Goal: Information Seeking & Learning: Learn about a topic

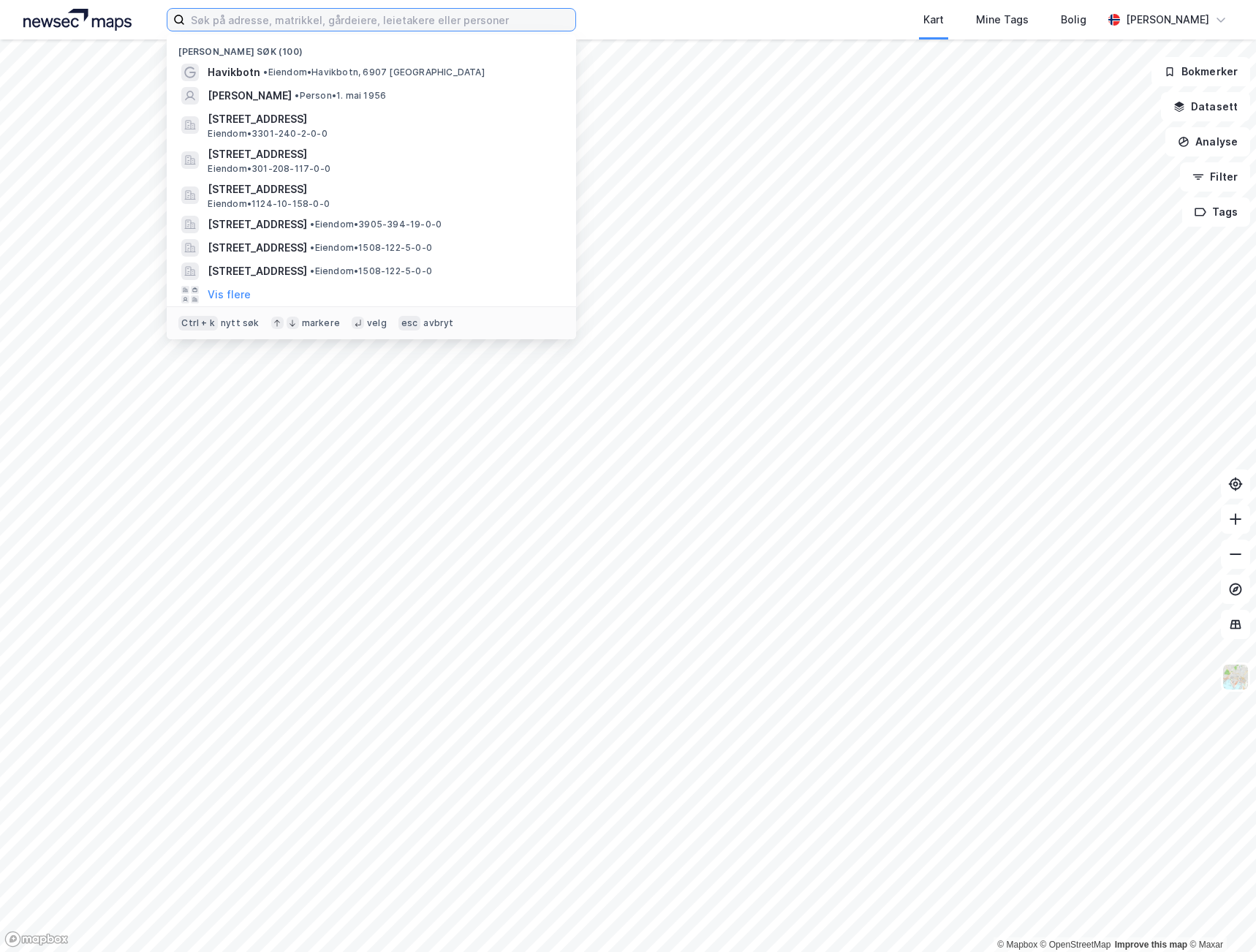
click at [374, 18] on input at bounding box center [380, 20] width 390 height 22
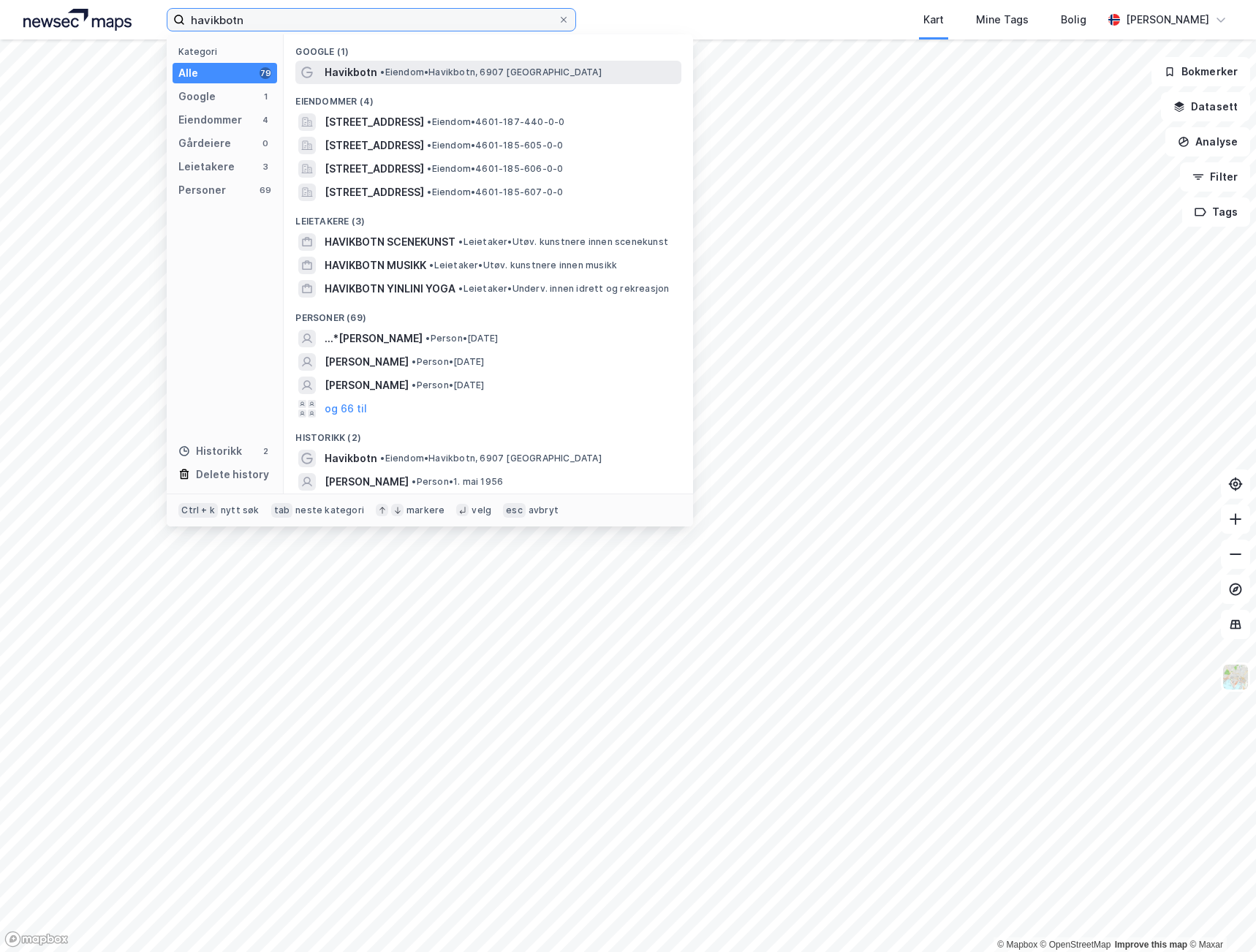
type input "havikbotn"
click at [509, 64] on div "[PERSON_NAME], 6907 [GEOGRAPHIC_DATA]" at bounding box center [502, 73] width 354 height 17
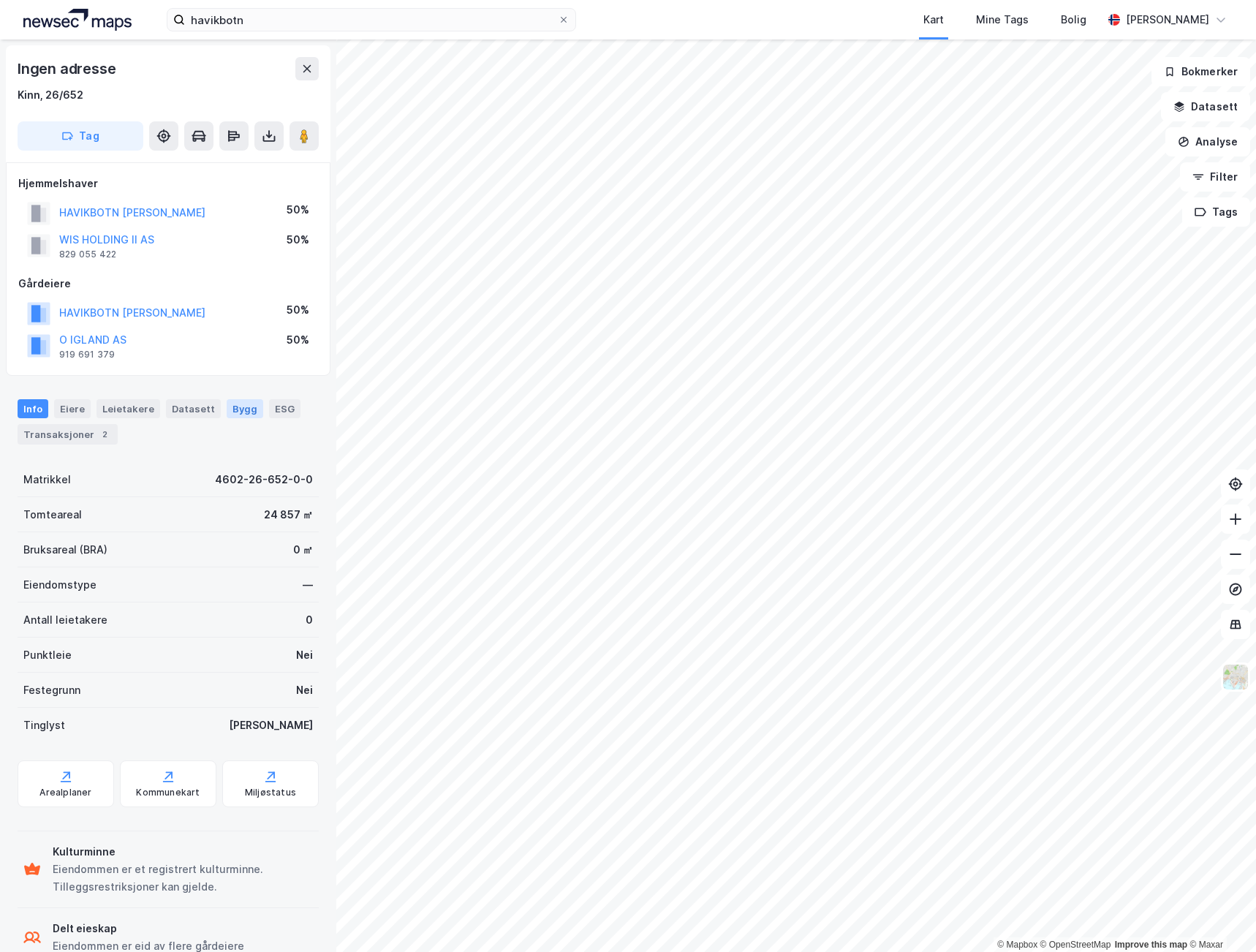
click at [232, 414] on div "Bygg" at bounding box center [245, 409] width 37 height 19
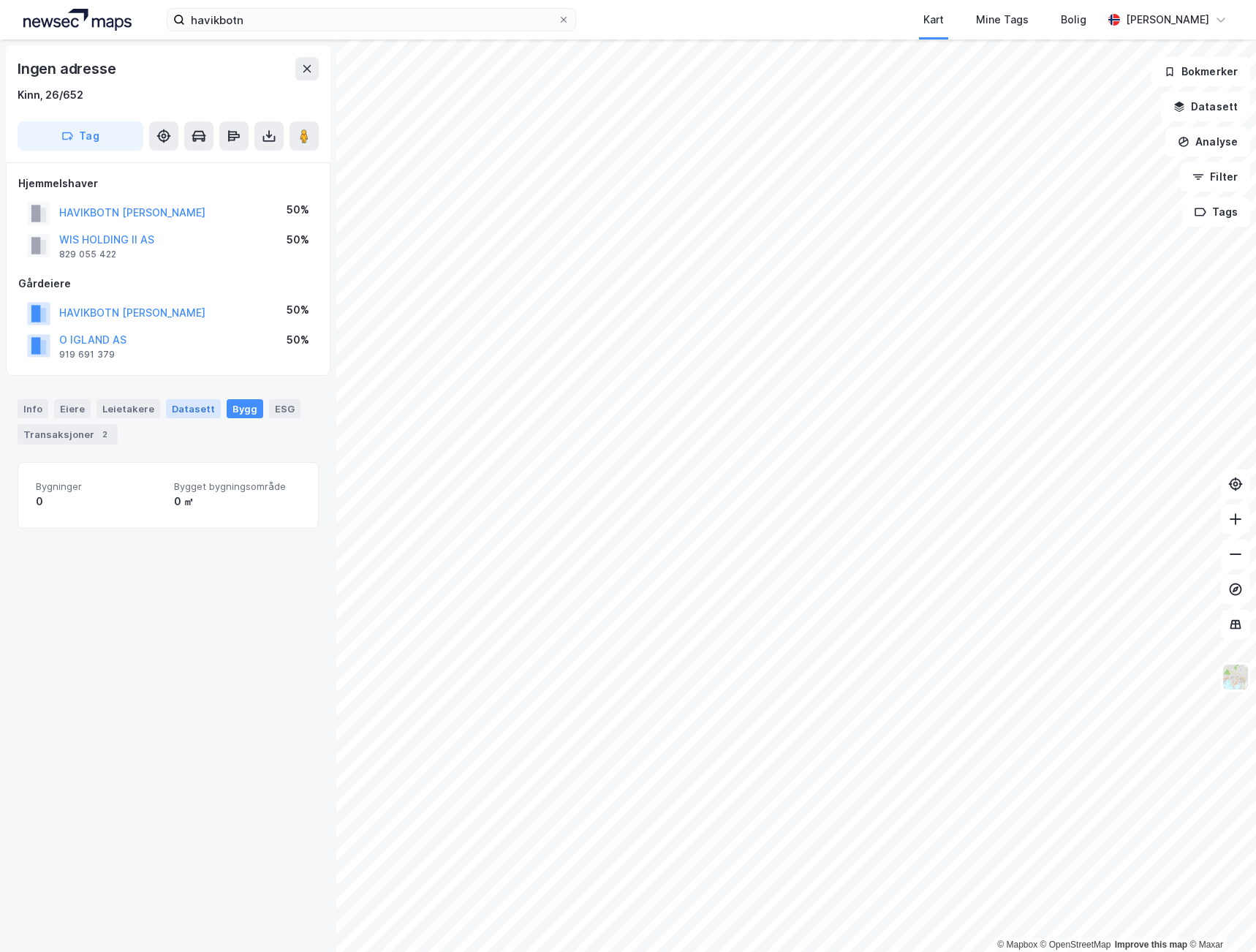
click at [180, 410] on div "Datasett" at bounding box center [193, 409] width 55 height 19
click at [90, 435] on div "Transaksjoner 2" at bounding box center [67, 435] width 100 height 20
